Goal: Task Accomplishment & Management: Manage account settings

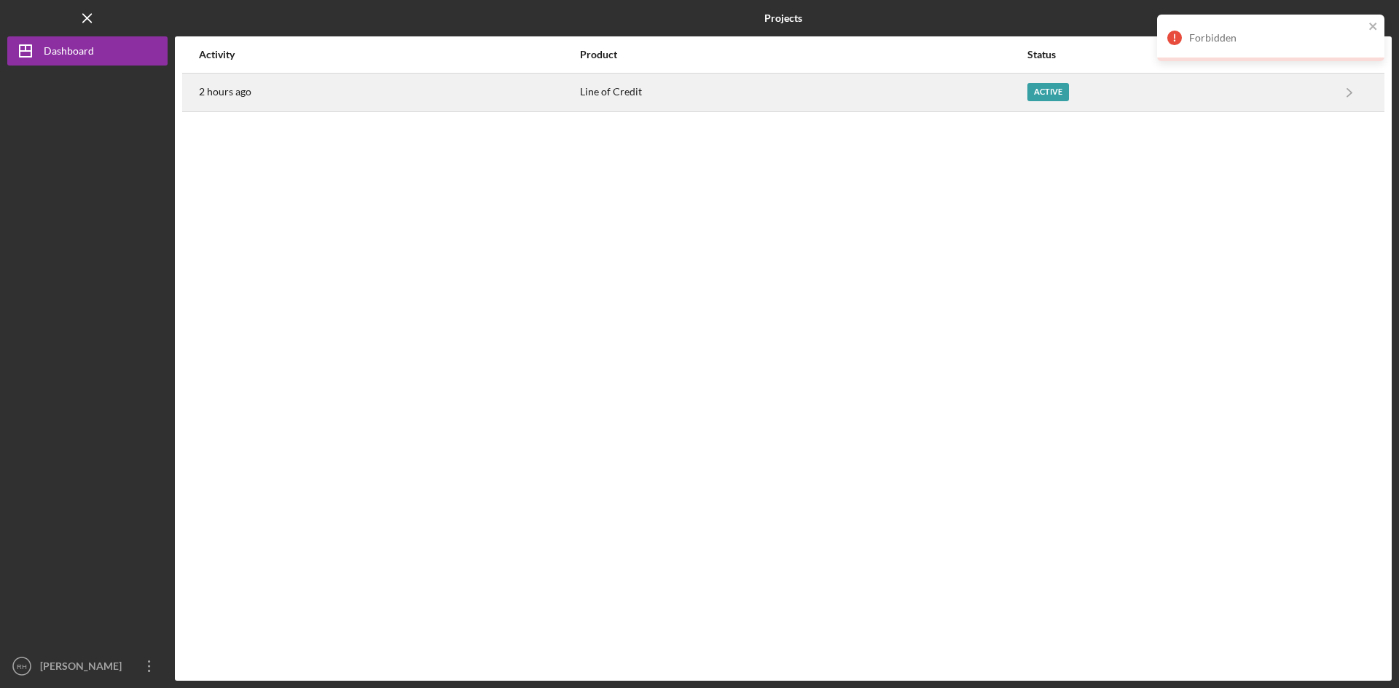
click at [1051, 83] on div "Active" at bounding box center [1048, 92] width 42 height 18
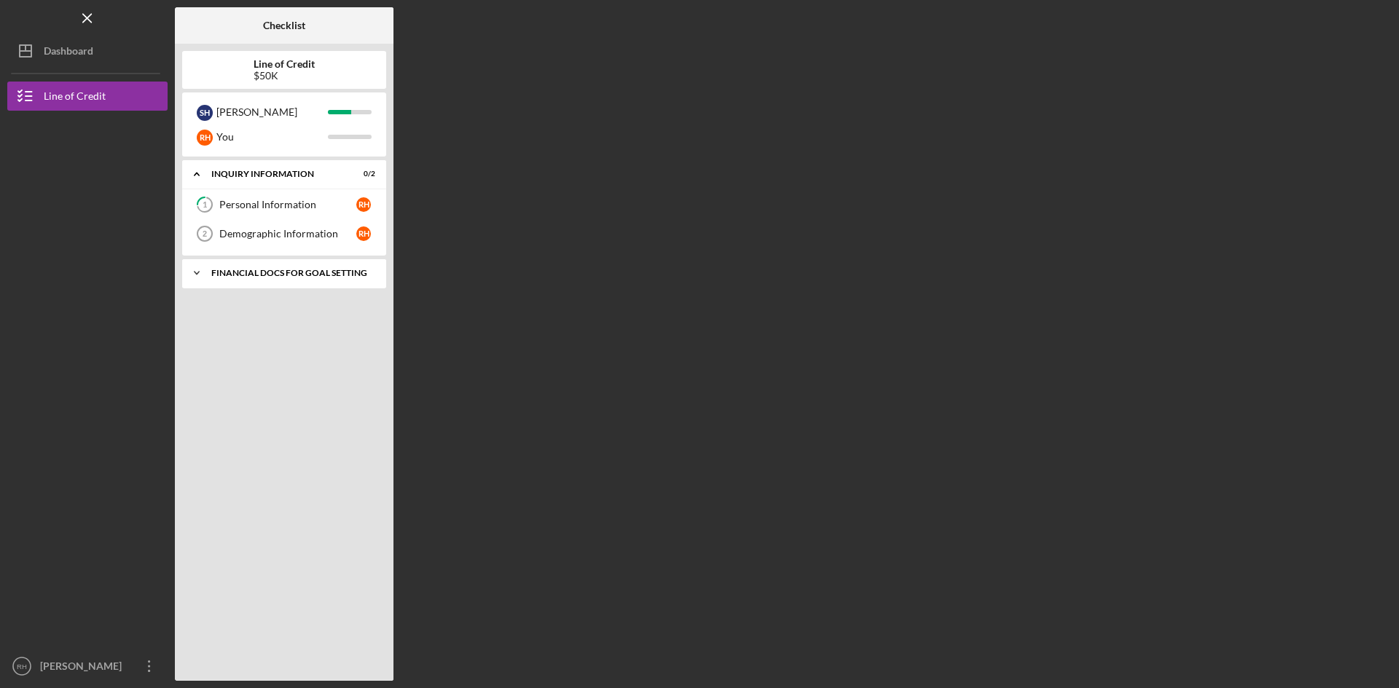
click at [254, 272] on div "Financial Docs for Goal Setting" at bounding box center [289, 273] width 157 height 9
click at [248, 325] on div "Personal Tax Returns (Last 2 years)" at bounding box center [287, 332] width 137 height 23
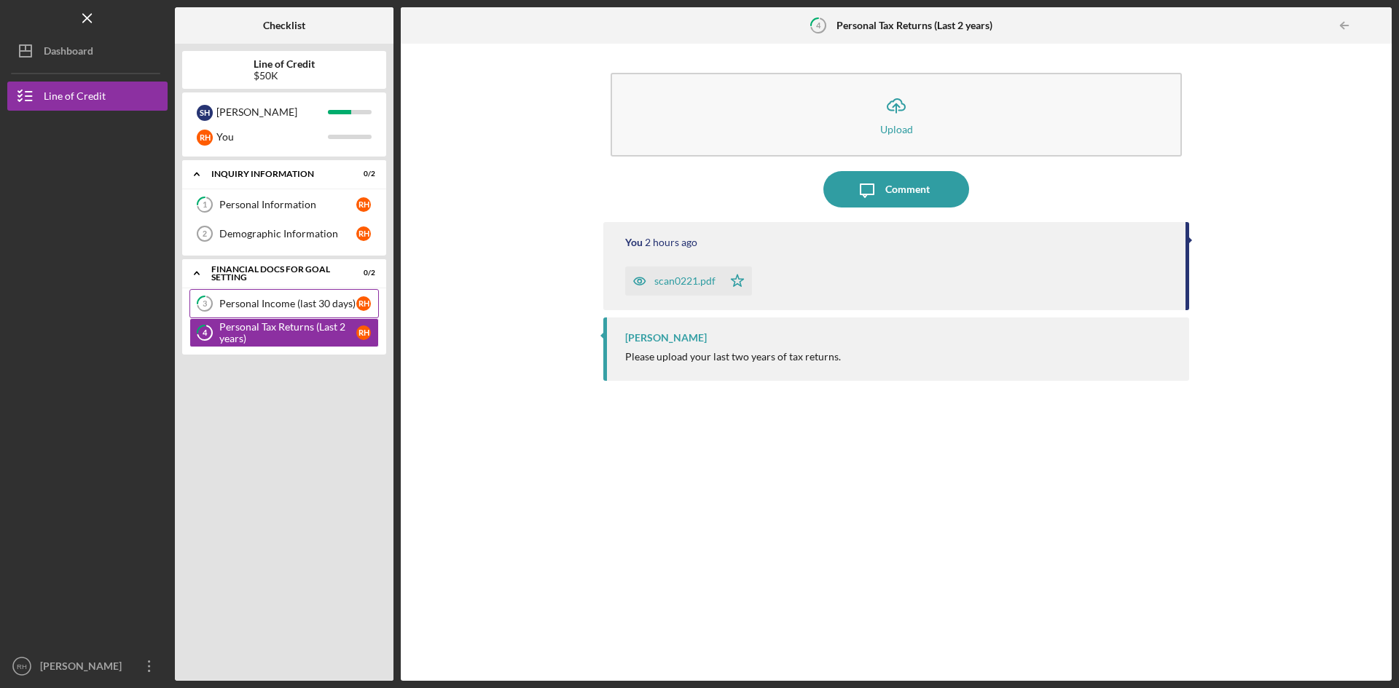
click at [262, 305] on div "Personal Income (last 30 days)" at bounding box center [287, 304] width 137 height 12
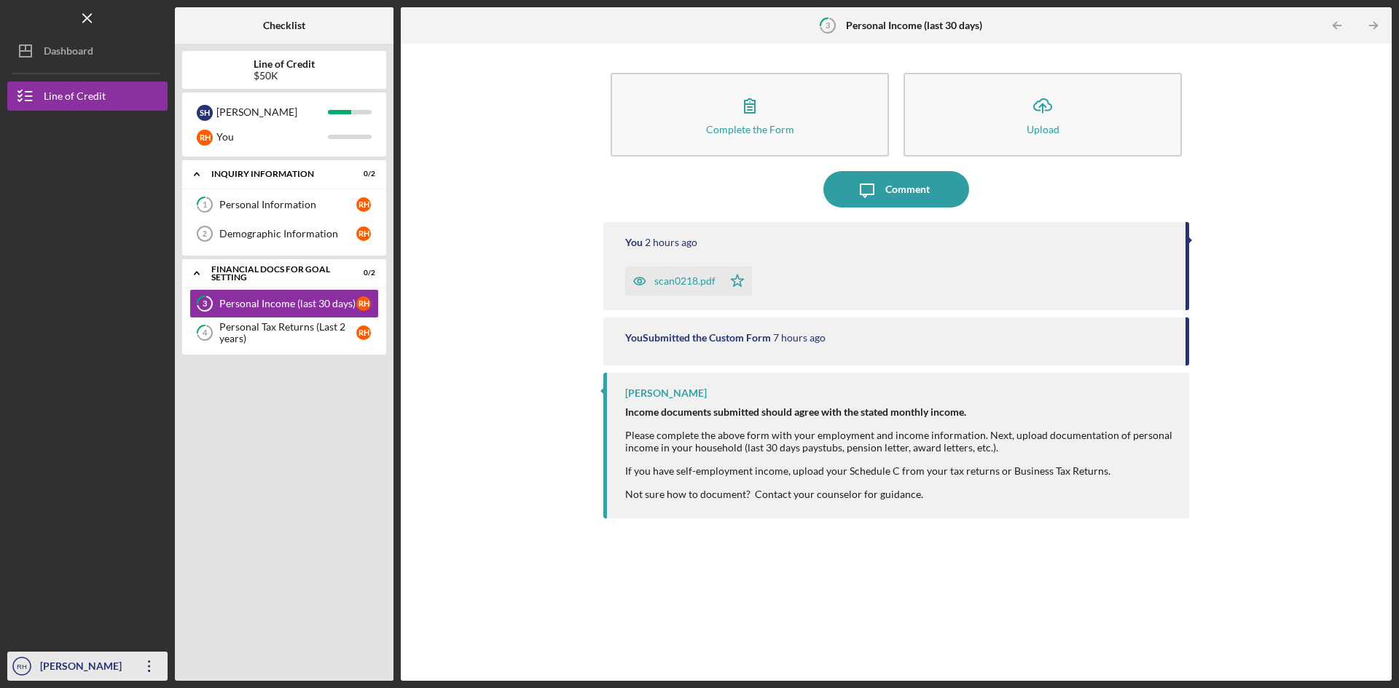
click at [86, 661] on div "[PERSON_NAME]" at bounding box center [83, 668] width 95 height 33
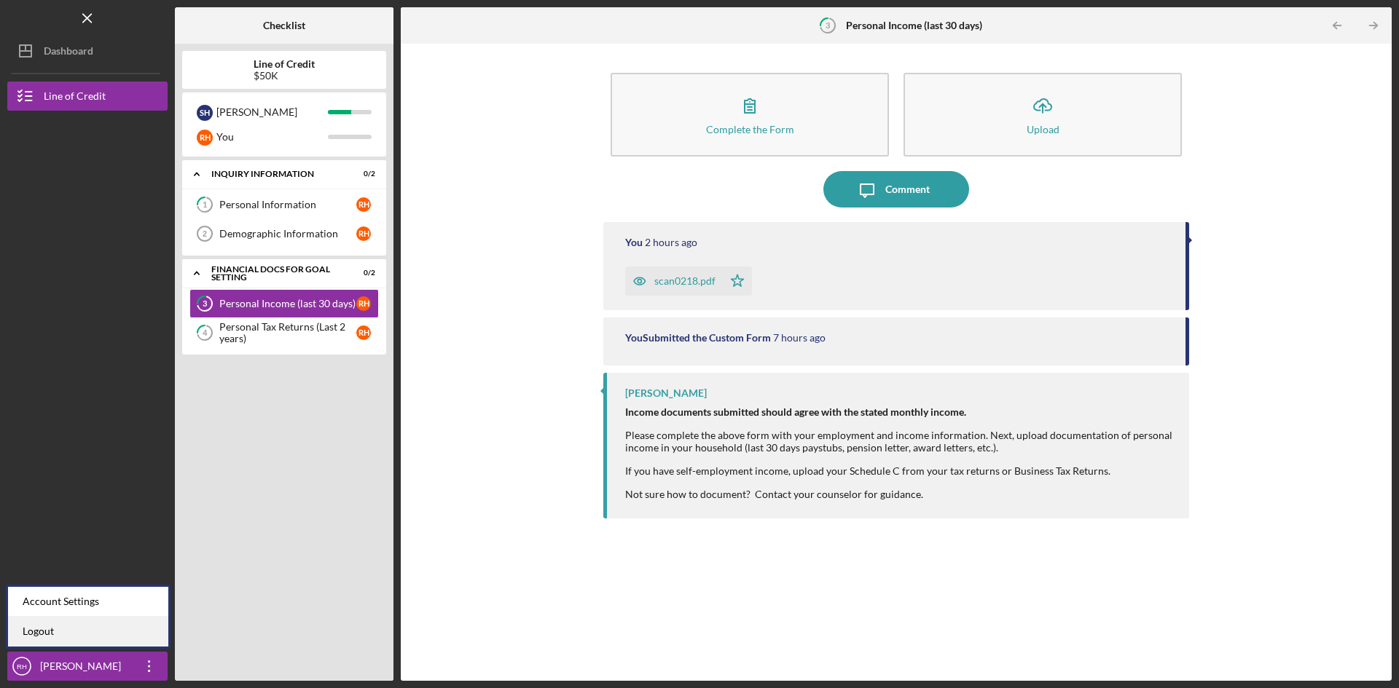
click at [31, 624] on link "Logout" at bounding box center [88, 632] width 160 height 30
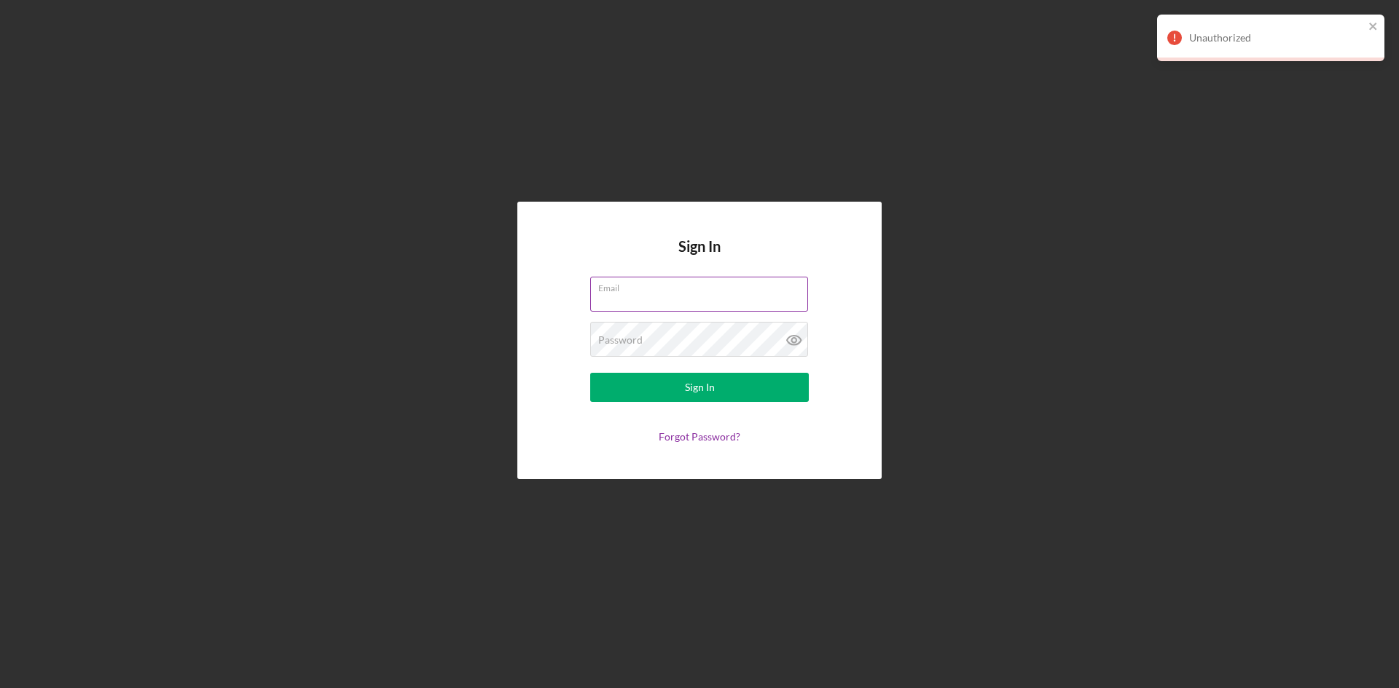
click at [642, 294] on input "Email" at bounding box center [699, 294] width 218 height 35
type input "[EMAIL_ADDRESS][DOMAIN_NAME]"
click at [655, 332] on div "Password Required" at bounding box center [699, 340] width 219 height 36
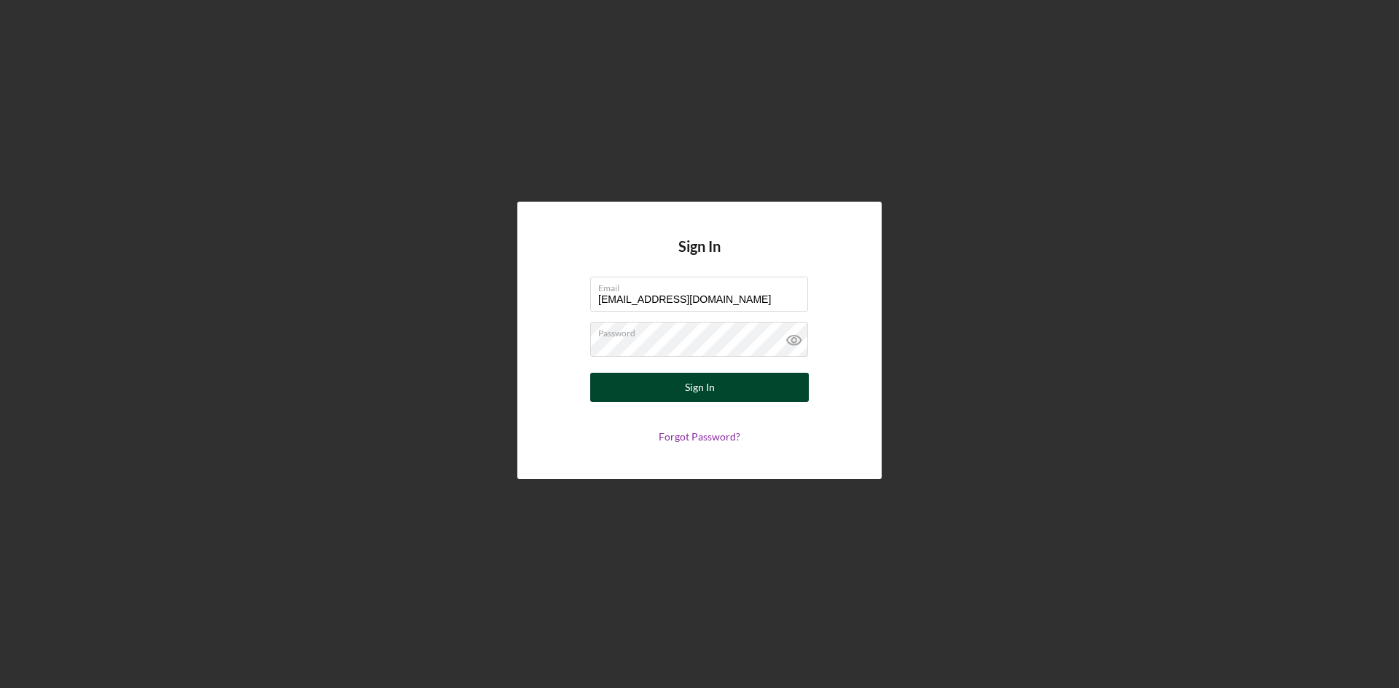
click at [712, 392] on div "Sign In" at bounding box center [700, 387] width 30 height 29
